Goal: Information Seeking & Learning: Learn about a topic

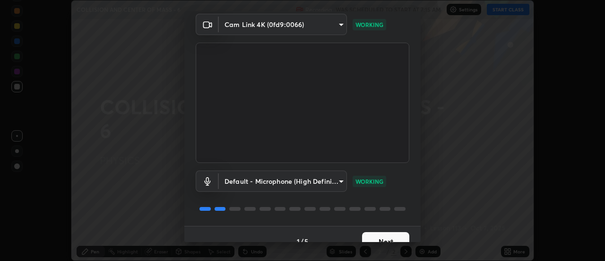
scroll to position [50, 0]
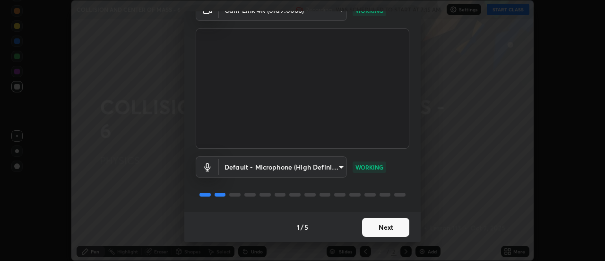
click at [392, 224] on button "Next" at bounding box center [385, 227] width 47 height 19
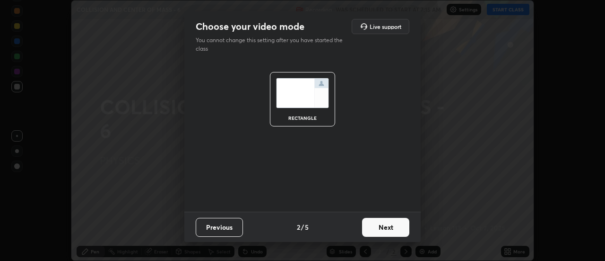
scroll to position [0, 0]
click at [393, 227] on button "Next" at bounding box center [385, 227] width 47 height 19
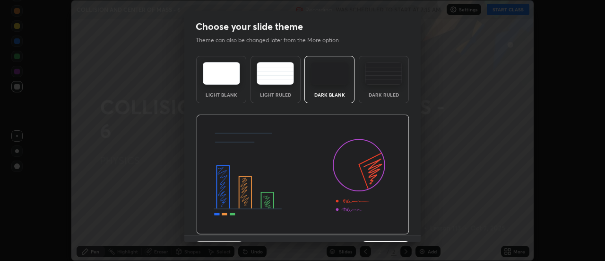
scroll to position [23, 0]
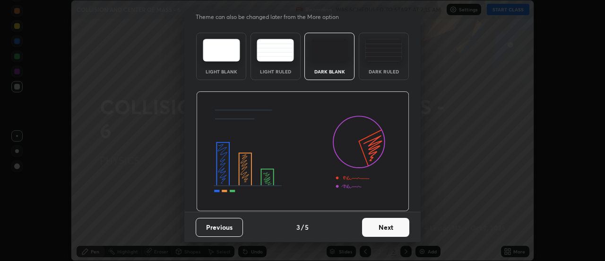
click at [389, 226] on button "Next" at bounding box center [385, 227] width 47 height 19
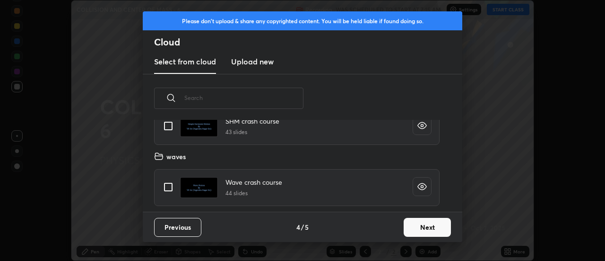
scroll to position [500, 0]
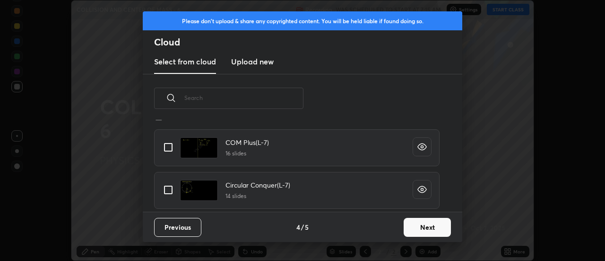
click at [174, 146] on input "grid" at bounding box center [168, 147] width 20 height 20
checkbox input "true"
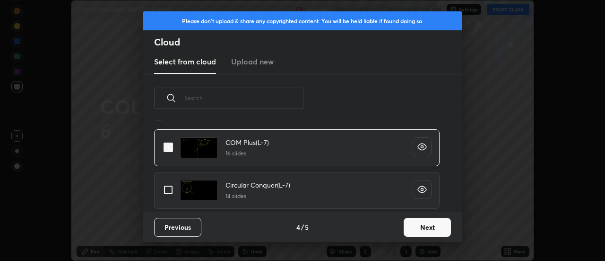
click at [428, 227] on button "Next" at bounding box center [427, 227] width 47 height 19
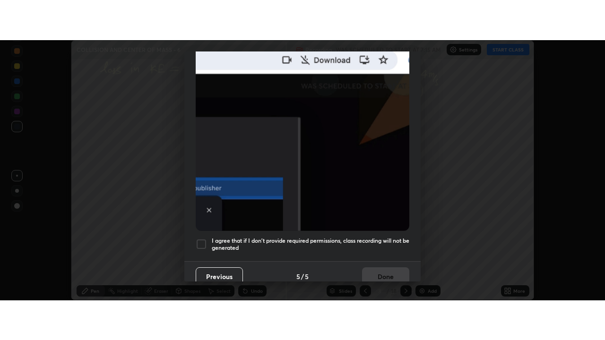
scroll to position [243, 0]
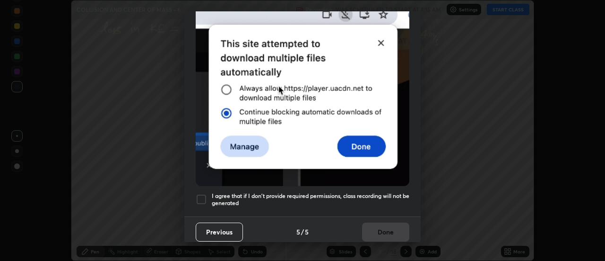
click at [202, 194] on div at bounding box center [201, 198] width 11 height 11
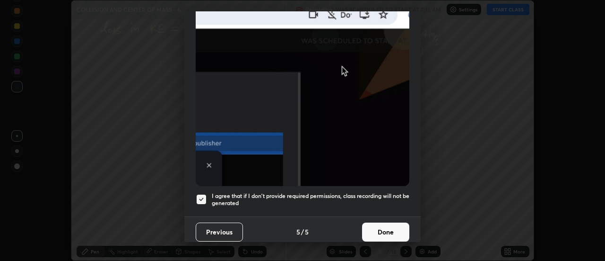
click at [376, 228] on button "Done" at bounding box center [385, 231] width 47 height 19
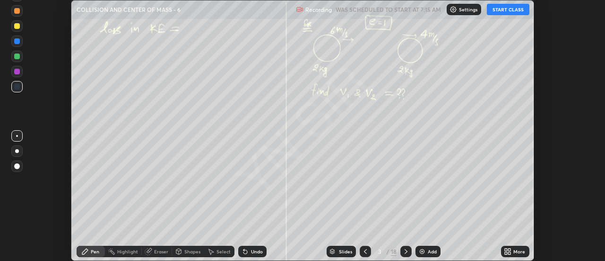
click at [512, 12] on button "START CLASS" at bounding box center [508, 9] width 43 height 11
click at [369, 250] on div at bounding box center [365, 250] width 11 height 11
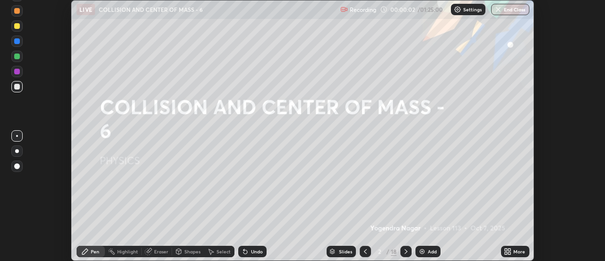
click at [511, 251] on icon at bounding box center [508, 251] width 8 height 8
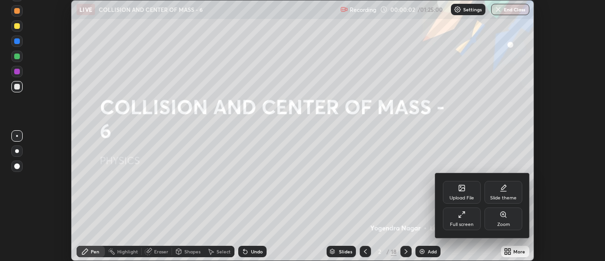
click at [476, 219] on div "Full screen" at bounding box center [462, 218] width 38 height 23
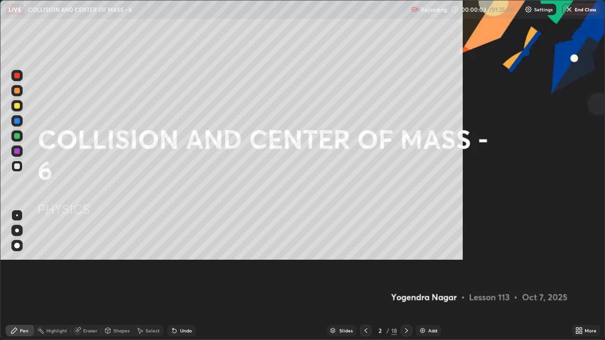
scroll to position [340, 605]
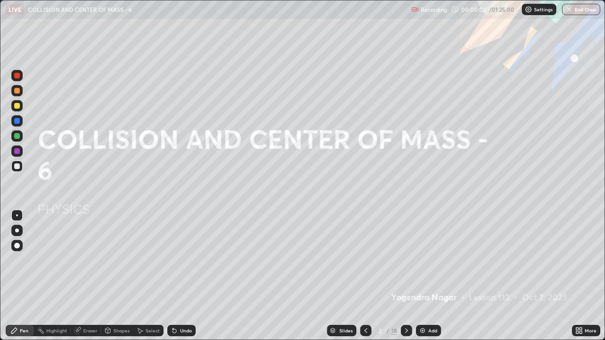
click at [435, 260] on div "Add" at bounding box center [432, 331] width 9 height 5
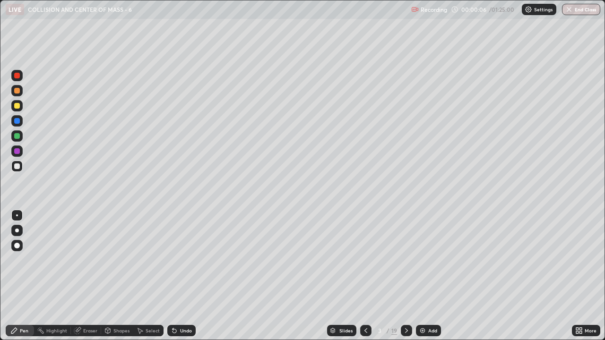
click at [21, 232] on div at bounding box center [16, 230] width 11 height 11
click at [17, 106] on div at bounding box center [17, 106] width 6 height 6
click at [406, 260] on icon at bounding box center [407, 331] width 8 height 8
click at [410, 260] on div at bounding box center [406, 330] width 11 height 11
click at [180, 260] on div "Undo" at bounding box center [181, 330] width 28 height 11
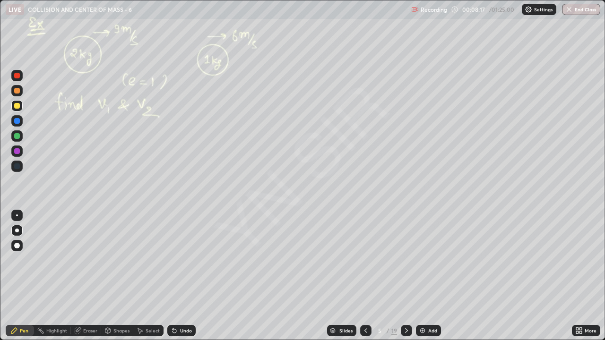
click at [179, 260] on div "Undo" at bounding box center [181, 330] width 28 height 11
click at [178, 260] on div "Undo" at bounding box center [181, 330] width 28 height 11
click at [406, 260] on icon at bounding box center [407, 331] width 8 height 8
click at [407, 260] on icon at bounding box center [407, 331] width 8 height 8
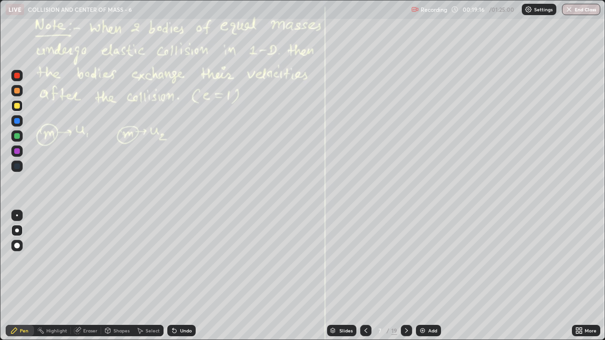
click at [188, 260] on div "Undo" at bounding box center [186, 331] width 12 height 5
click at [406, 260] on icon at bounding box center [407, 331] width 8 height 8
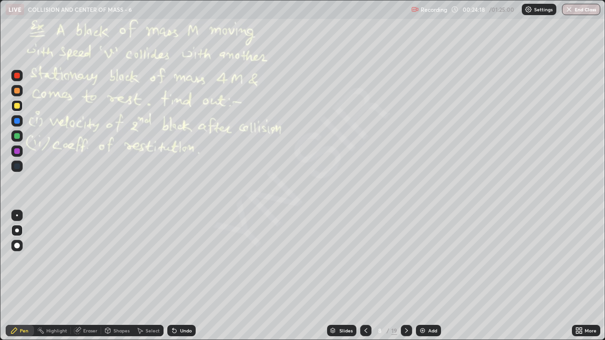
click at [365, 260] on icon at bounding box center [366, 331] width 3 height 5
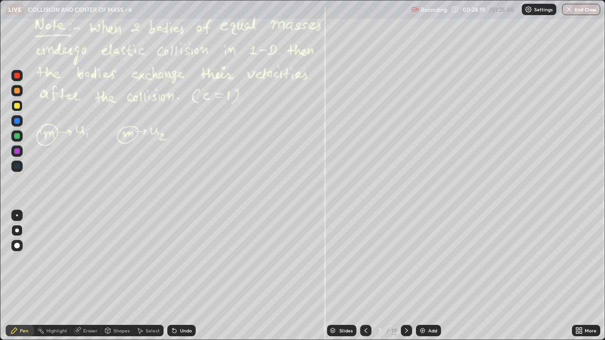
click at [365, 260] on icon at bounding box center [366, 331] width 8 height 8
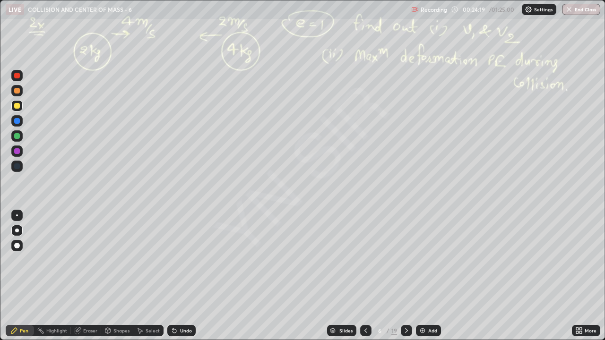
click at [365, 260] on icon at bounding box center [366, 331] width 8 height 8
click at [366, 260] on icon at bounding box center [366, 331] width 8 height 8
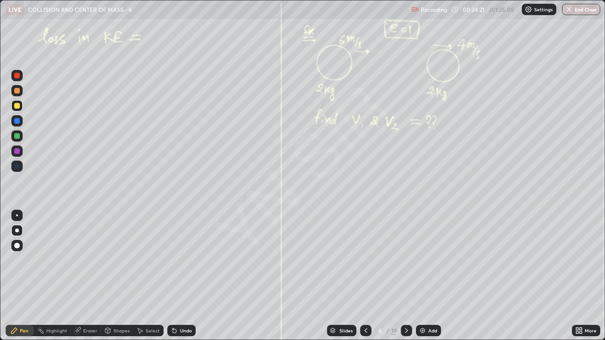
click at [365, 260] on icon at bounding box center [366, 331] width 8 height 8
click at [405, 260] on icon at bounding box center [407, 331] width 8 height 8
click at [406, 260] on icon at bounding box center [407, 331] width 8 height 8
click at [366, 260] on icon at bounding box center [366, 331] width 8 height 8
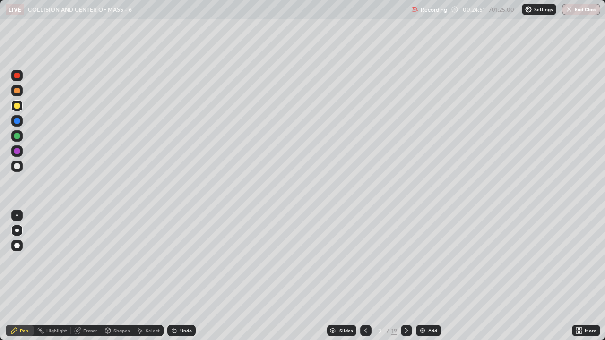
click at [406, 260] on icon at bounding box center [407, 331] width 8 height 8
click at [406, 260] on icon at bounding box center [406, 331] width 3 height 5
click at [406, 260] on icon at bounding box center [407, 331] width 8 height 8
click at [405, 260] on icon at bounding box center [406, 331] width 3 height 5
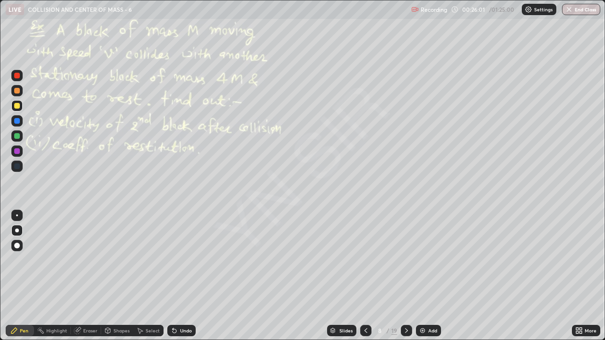
click at [406, 260] on icon at bounding box center [407, 331] width 8 height 8
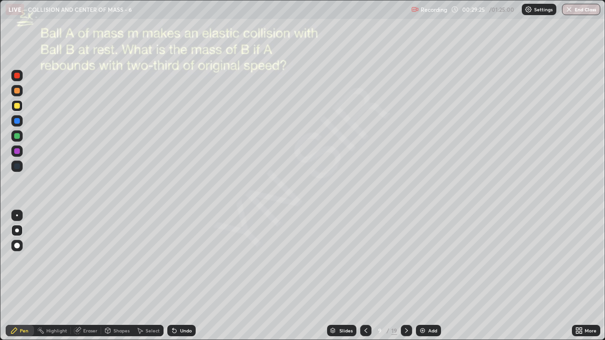
click at [21, 92] on div at bounding box center [16, 90] width 11 height 11
click at [365, 260] on icon at bounding box center [366, 331] width 8 height 8
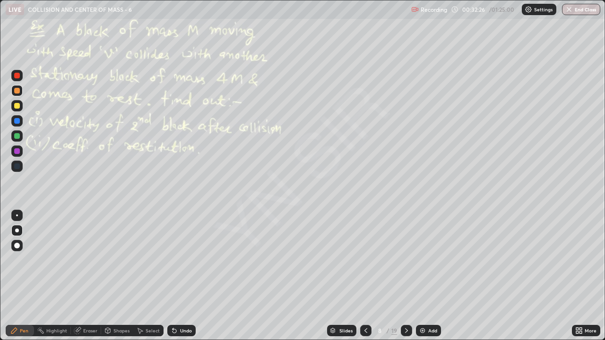
click at [366, 260] on icon at bounding box center [366, 331] width 8 height 8
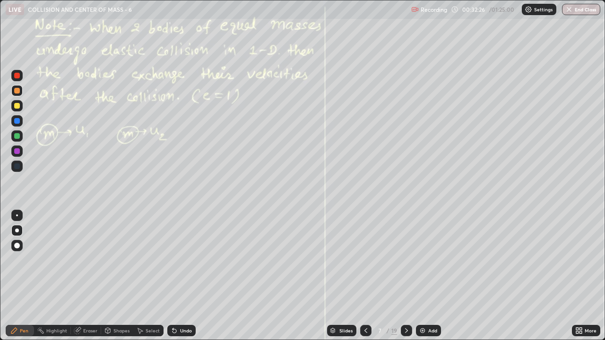
click at [365, 260] on icon at bounding box center [366, 331] width 8 height 8
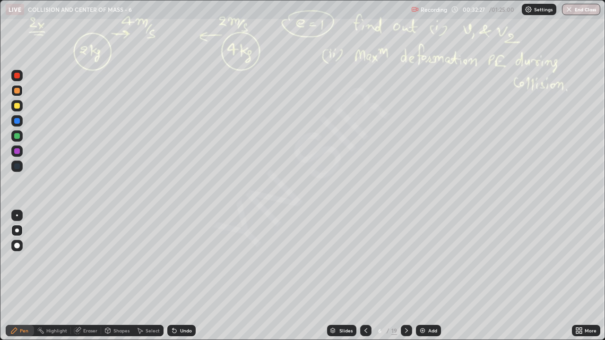
click at [365, 260] on icon at bounding box center [366, 331] width 3 height 5
click at [365, 260] on icon at bounding box center [366, 331] width 8 height 8
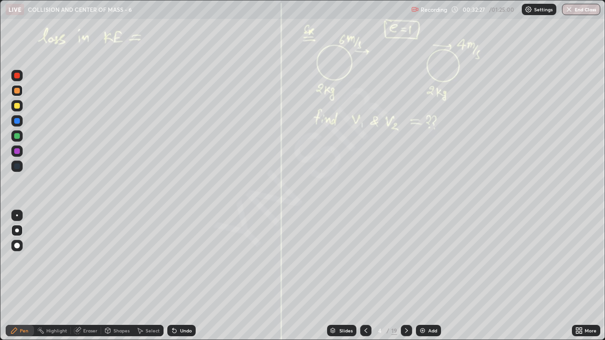
click at [366, 260] on icon at bounding box center [366, 331] width 8 height 8
click at [406, 260] on icon at bounding box center [407, 331] width 8 height 8
click at [406, 260] on icon at bounding box center [406, 331] width 3 height 5
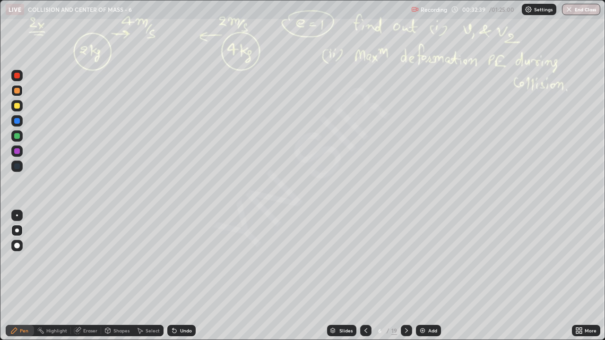
click at [406, 260] on icon at bounding box center [407, 331] width 8 height 8
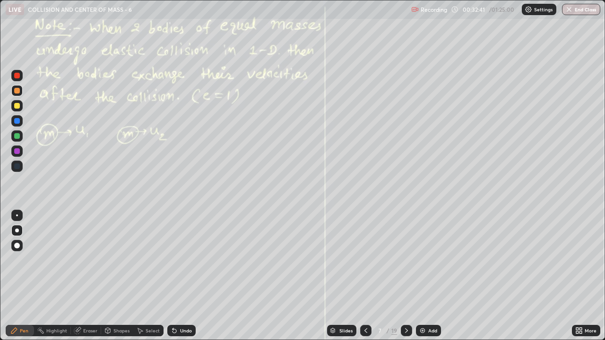
click at [406, 260] on icon at bounding box center [407, 331] width 8 height 8
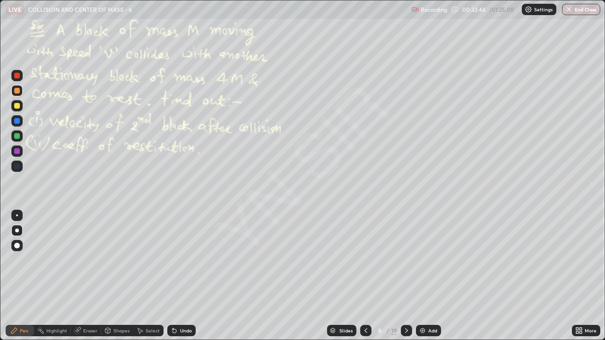
click at [406, 260] on icon at bounding box center [407, 331] width 8 height 8
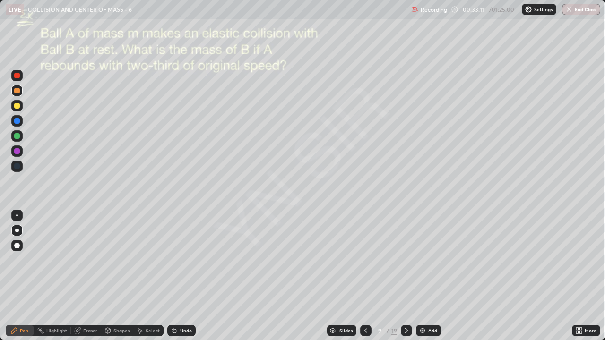
click at [188, 260] on div "Undo" at bounding box center [186, 331] width 12 height 5
click at [431, 260] on div "Add" at bounding box center [432, 331] width 9 height 5
click at [191, 260] on div "Undo" at bounding box center [181, 330] width 28 height 11
click at [406, 260] on icon at bounding box center [407, 331] width 8 height 8
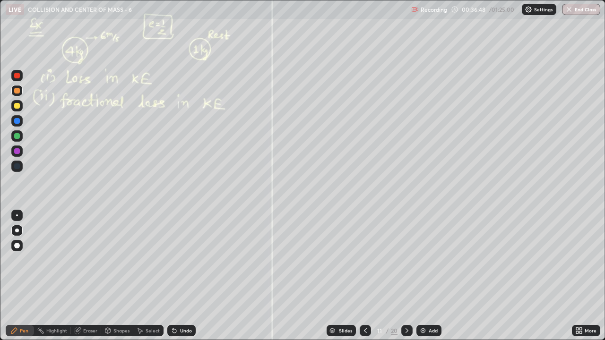
click at [581, 260] on icon at bounding box center [581, 329] width 2 height 2
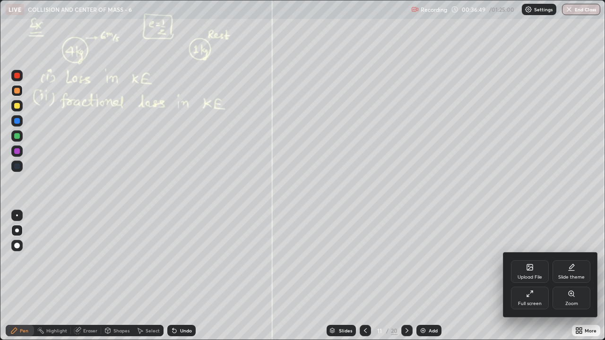
click at [572, 260] on icon at bounding box center [571, 293] width 5 height 5
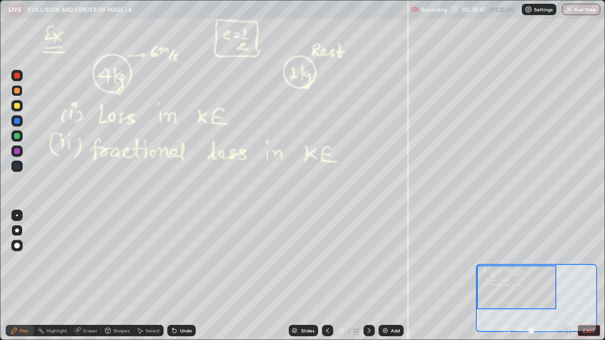
click at [597, 260] on button "EXIT" at bounding box center [589, 330] width 23 height 11
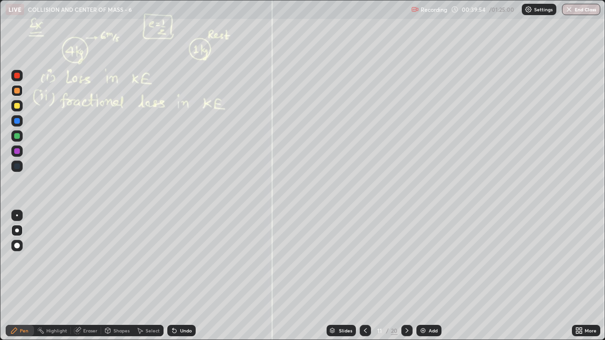
click at [187, 260] on div "Undo" at bounding box center [186, 331] width 12 height 5
click at [366, 260] on icon at bounding box center [366, 331] width 8 height 8
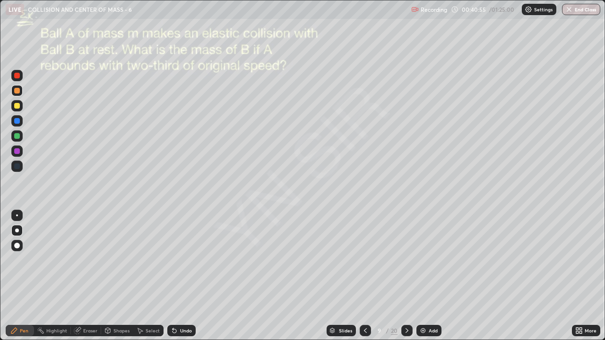
click at [581, 260] on icon at bounding box center [581, 333] width 2 height 2
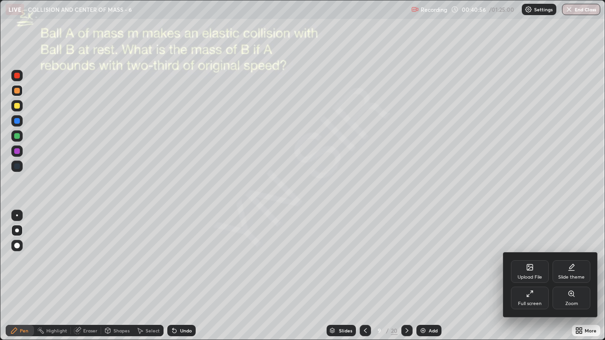
click at [574, 260] on div "Zoom" at bounding box center [572, 304] width 13 height 5
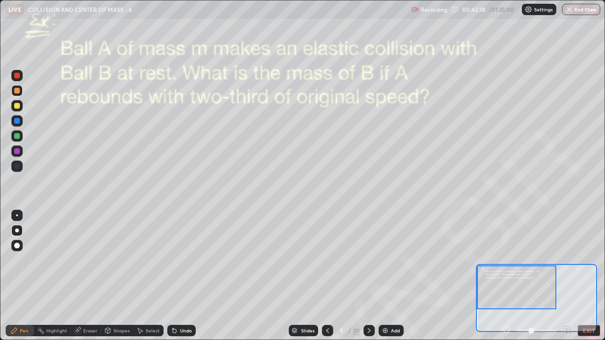
click at [585, 260] on button "EXIT" at bounding box center [589, 330] width 23 height 11
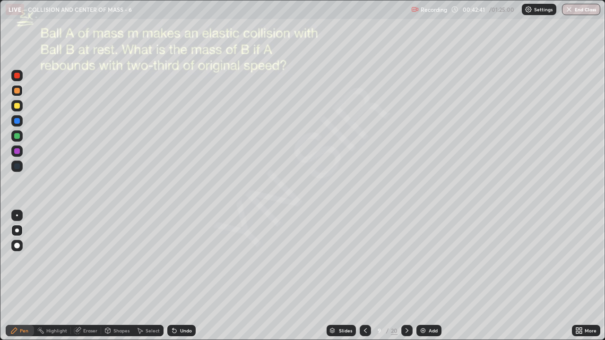
click at [407, 260] on icon at bounding box center [407, 331] width 8 height 8
click at [407, 260] on icon at bounding box center [407, 331] width 3 height 5
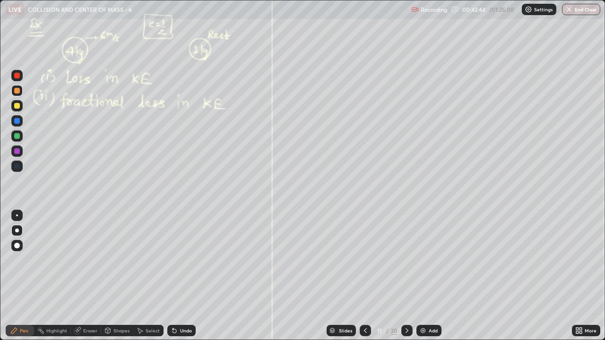
click at [405, 260] on icon at bounding box center [407, 331] width 8 height 8
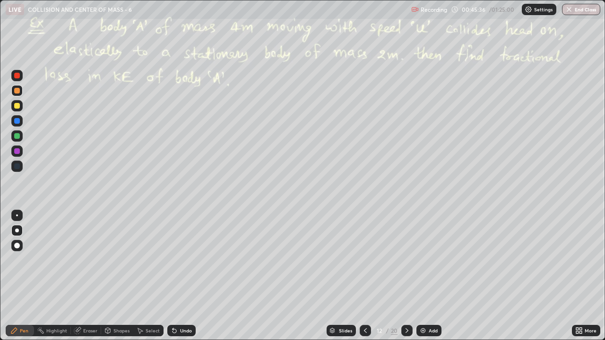
click at [189, 260] on div "Undo" at bounding box center [186, 331] width 12 height 5
click at [186, 260] on div "Undo" at bounding box center [186, 331] width 12 height 5
click at [191, 260] on div "Undo" at bounding box center [181, 330] width 28 height 11
click at [176, 260] on div "Undo" at bounding box center [181, 330] width 28 height 11
click at [192, 260] on div "Undo" at bounding box center [181, 330] width 28 height 11
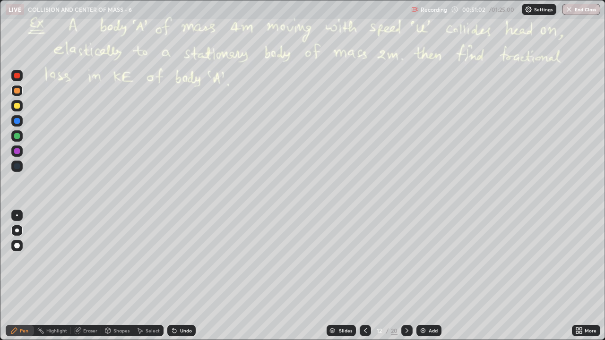
click at [187, 260] on div "Undo" at bounding box center [186, 331] width 12 height 5
click at [505, 260] on div "Slides 12 / 20 Add" at bounding box center [384, 331] width 376 height 19
click at [406, 260] on icon at bounding box center [407, 331] width 3 height 5
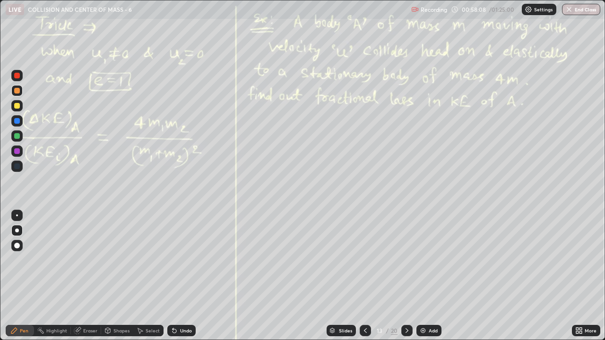
click at [407, 260] on icon at bounding box center [407, 331] width 8 height 8
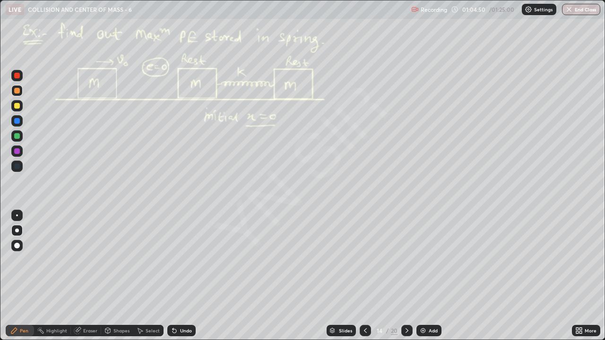
click at [407, 260] on icon at bounding box center [407, 331] width 8 height 8
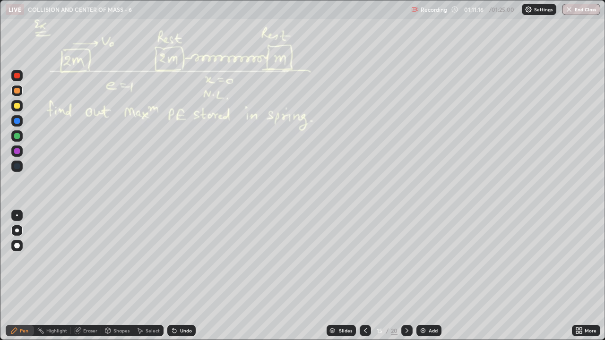
click at [406, 260] on icon at bounding box center [407, 331] width 8 height 8
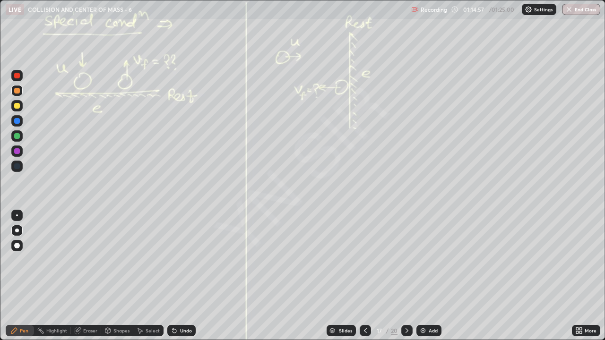
click at [365, 260] on icon at bounding box center [365, 331] width 3 height 5
click at [363, 260] on icon at bounding box center [366, 331] width 8 height 8
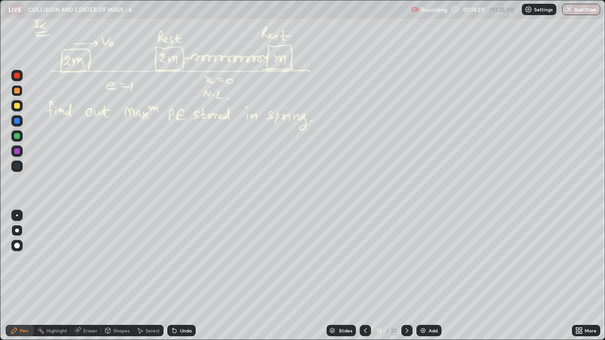
click at [406, 260] on icon at bounding box center [407, 331] width 3 height 5
click at [424, 260] on img at bounding box center [423, 331] width 8 height 8
click at [361, 260] on div at bounding box center [365, 330] width 11 height 11
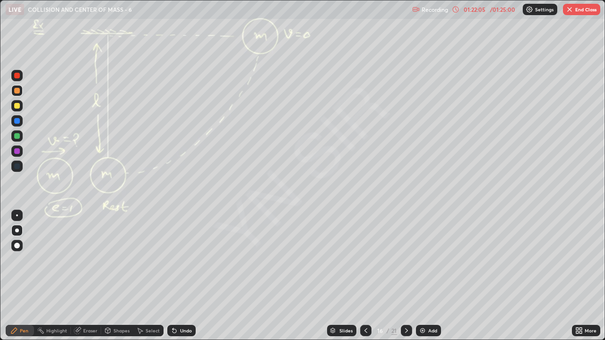
click at [366, 260] on icon at bounding box center [366, 331] width 8 height 8
click at [365, 260] on icon at bounding box center [366, 331] width 8 height 8
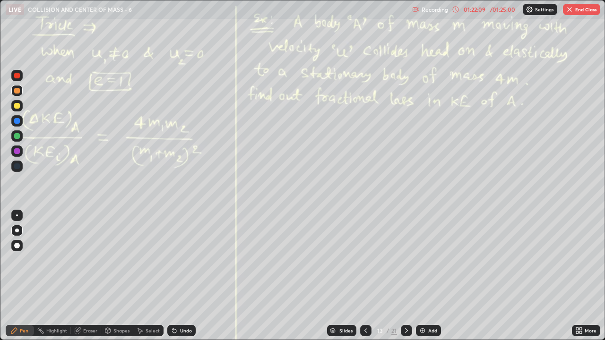
click at [370, 260] on div at bounding box center [365, 330] width 11 height 11
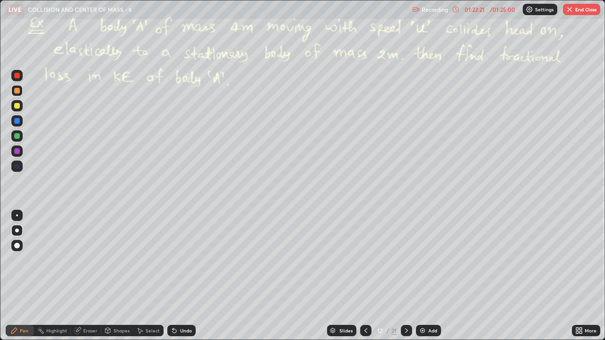
click at [365, 260] on div at bounding box center [365, 330] width 11 height 11
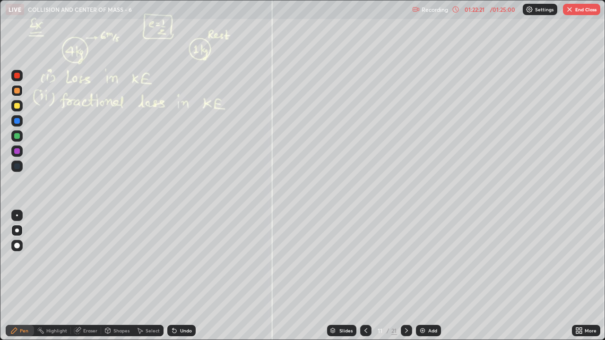
click at [364, 260] on icon at bounding box center [366, 331] width 8 height 8
click at [365, 260] on icon at bounding box center [366, 331] width 8 height 8
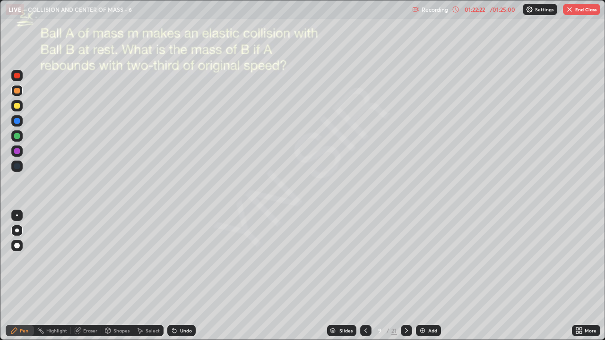
click at [366, 260] on icon at bounding box center [366, 331] width 3 height 5
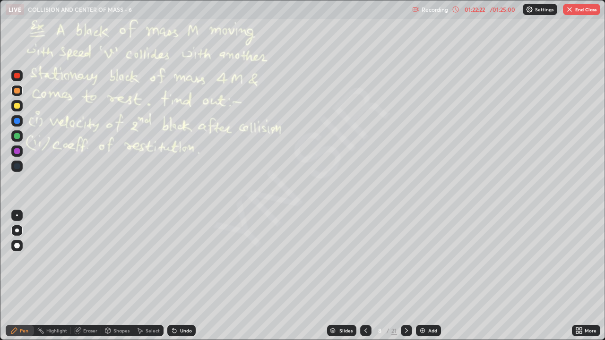
click at [366, 260] on icon at bounding box center [366, 331] width 8 height 8
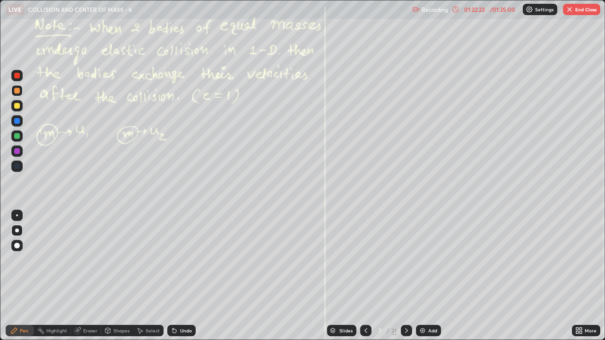
click at [366, 260] on icon at bounding box center [366, 331] width 3 height 5
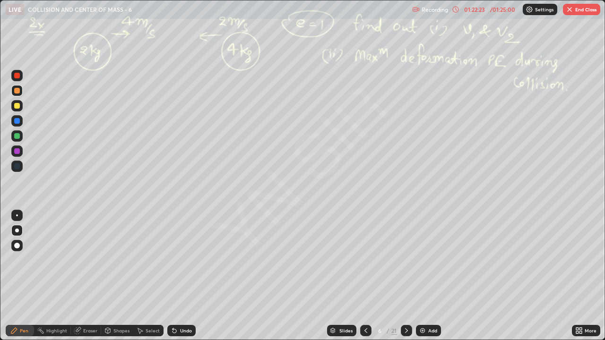
click at [366, 260] on icon at bounding box center [366, 331] width 8 height 8
click at [367, 260] on icon at bounding box center [366, 331] width 8 height 8
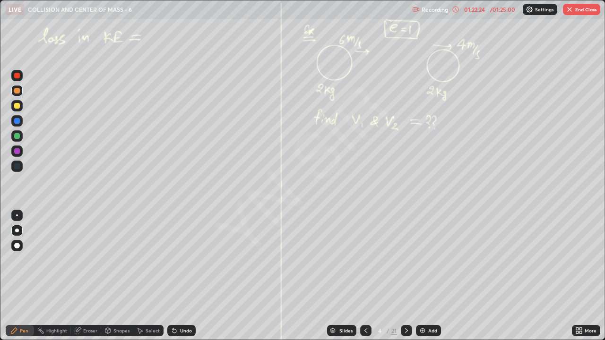
click at [366, 260] on icon at bounding box center [366, 331] width 3 height 5
click at [410, 260] on div at bounding box center [406, 330] width 11 height 11
click at [407, 260] on icon at bounding box center [406, 331] width 3 height 5
click at [406, 260] on icon at bounding box center [407, 331] width 8 height 8
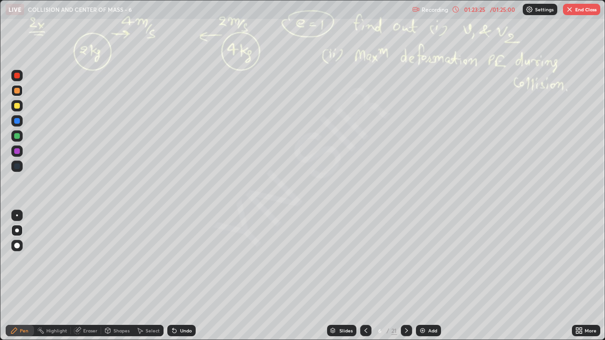
click at [407, 260] on icon at bounding box center [406, 331] width 3 height 5
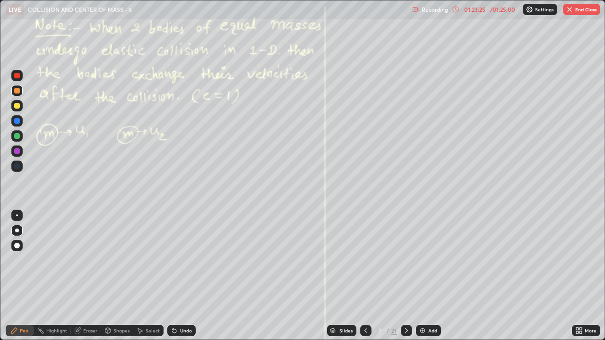
click at [406, 260] on icon at bounding box center [407, 331] width 8 height 8
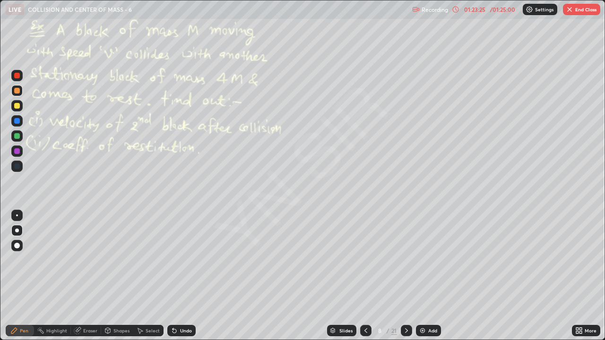
click at [404, 260] on icon at bounding box center [407, 331] width 8 height 8
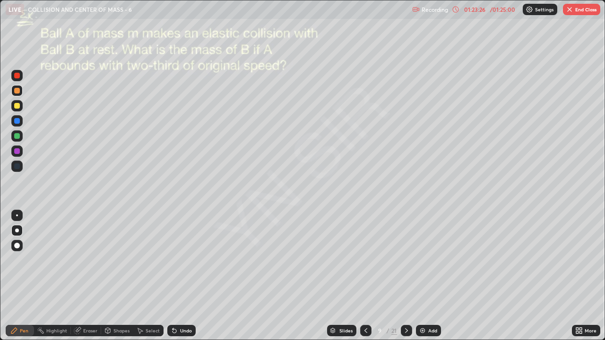
click at [404, 260] on icon at bounding box center [407, 331] width 8 height 8
click at [406, 260] on icon at bounding box center [407, 331] width 8 height 8
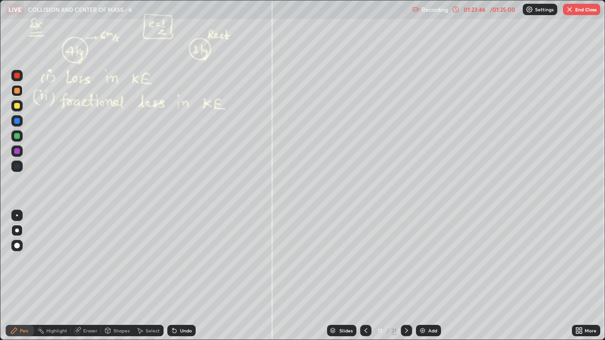
click at [407, 260] on icon at bounding box center [407, 331] width 8 height 8
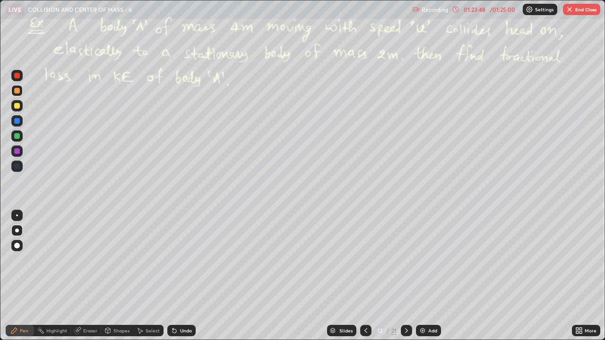
click at [405, 260] on icon at bounding box center [407, 331] width 8 height 8
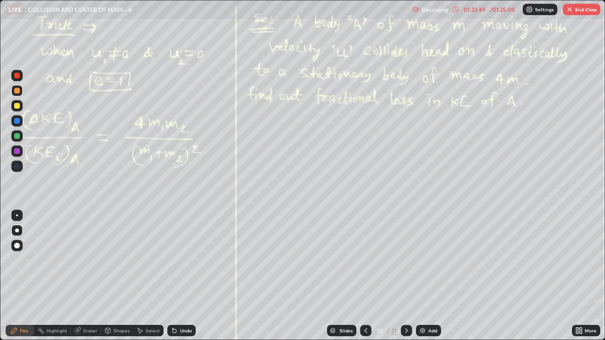
click at [366, 260] on icon at bounding box center [366, 331] width 8 height 8
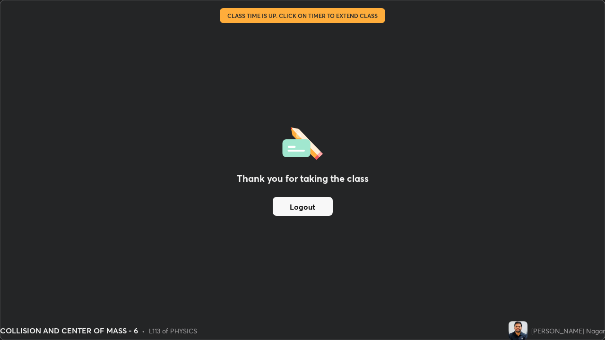
click at [326, 207] on button "Logout" at bounding box center [303, 206] width 60 height 19
click at [314, 208] on button "Logout" at bounding box center [303, 206] width 60 height 19
